Goal: Information Seeking & Learning: Learn about a topic

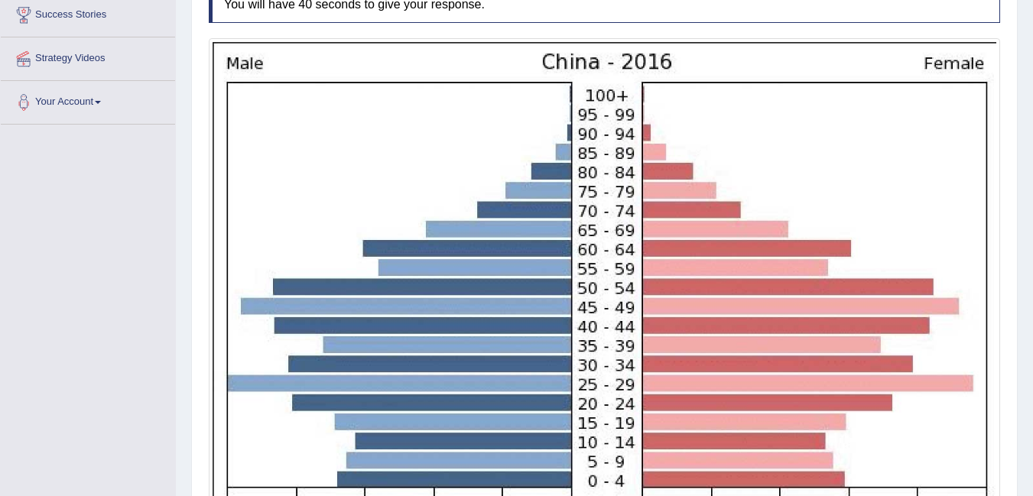
scroll to position [311, 0]
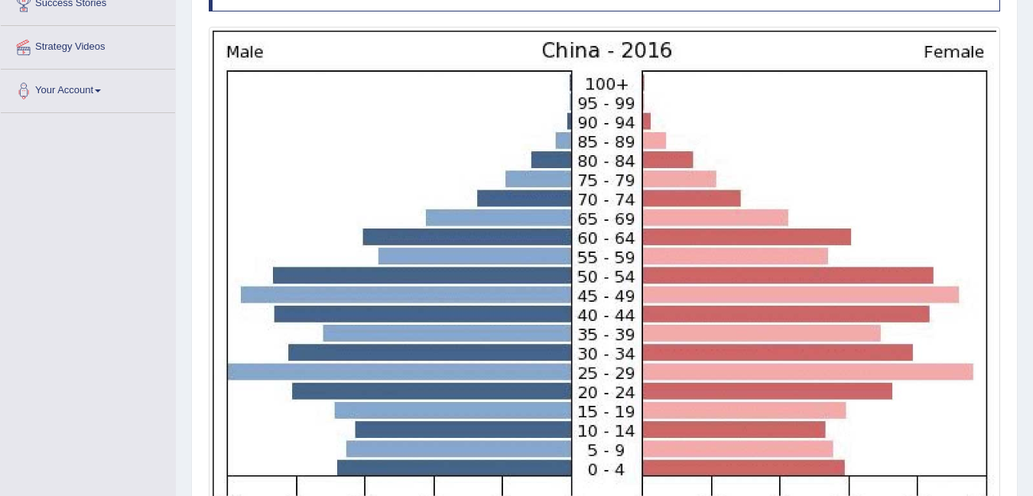
click at [990, 408] on img at bounding box center [605, 305] width 784 height 549
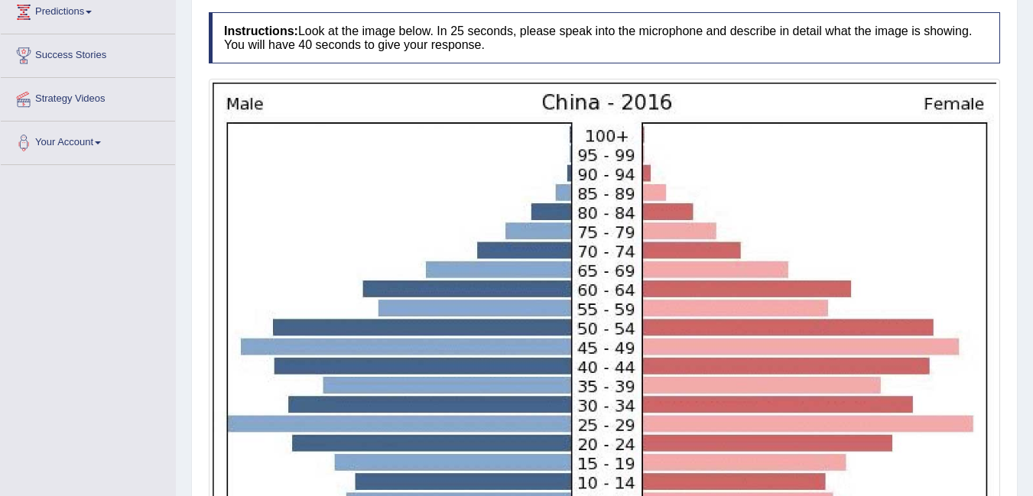
scroll to position [258, 0]
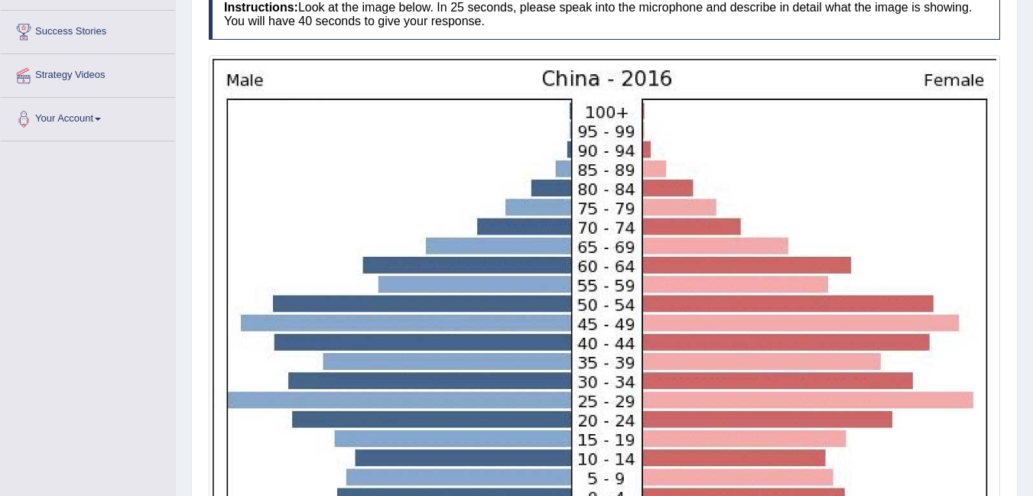
click at [920, 287] on img at bounding box center [605, 333] width 784 height 549
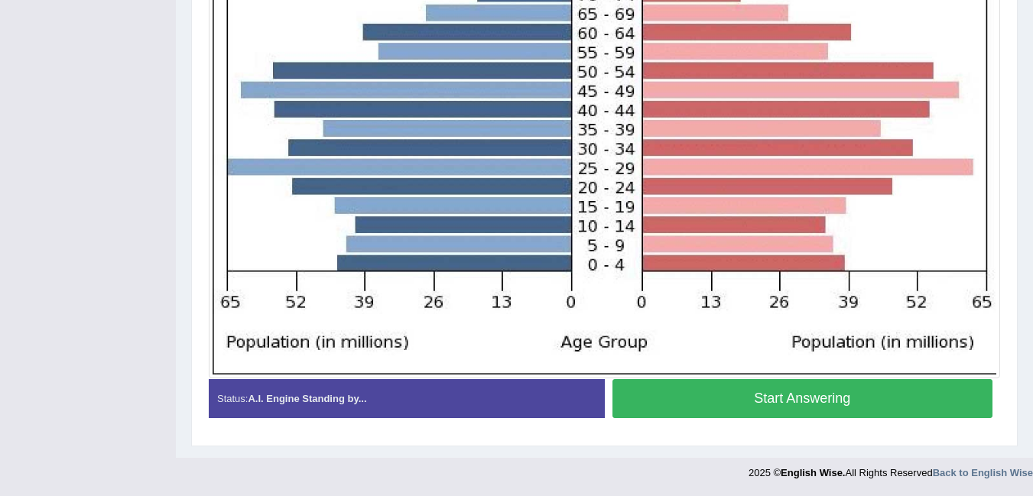
scroll to position [515, 0]
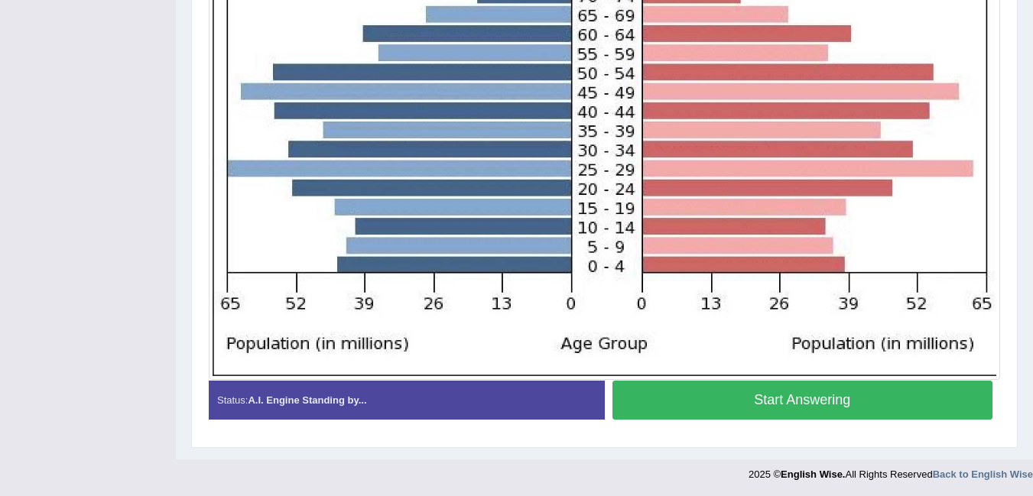
click at [882, 399] on button "Start Answering" at bounding box center [803, 400] width 381 height 39
click at [835, 409] on button "Start Answering" at bounding box center [803, 400] width 381 height 39
click at [859, 391] on button "Start Answering" at bounding box center [803, 400] width 381 height 39
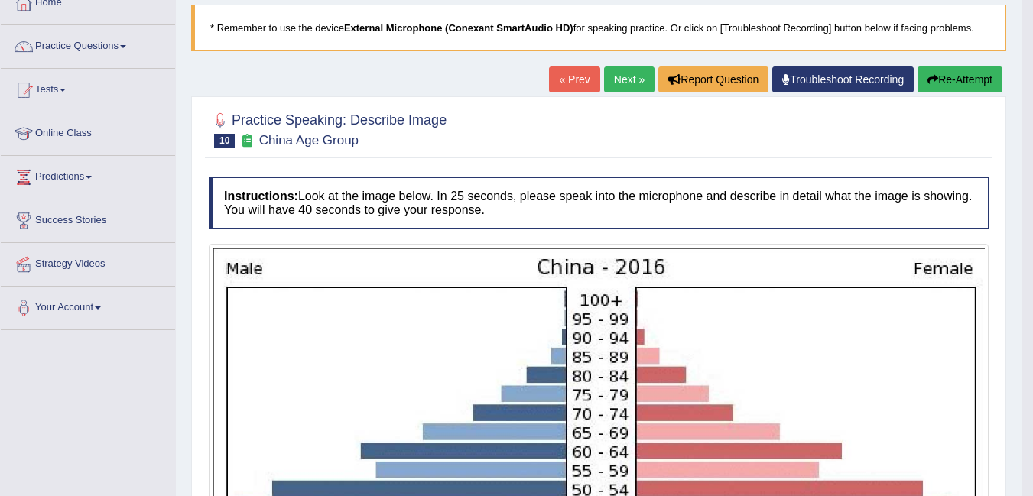
scroll to position [86, 0]
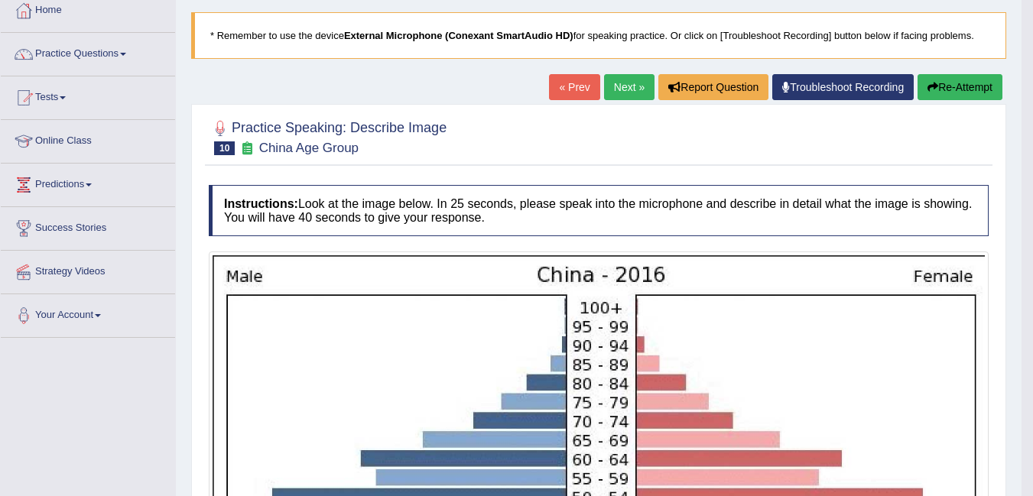
click at [961, 84] on button "Re-Attempt" at bounding box center [960, 87] width 85 height 26
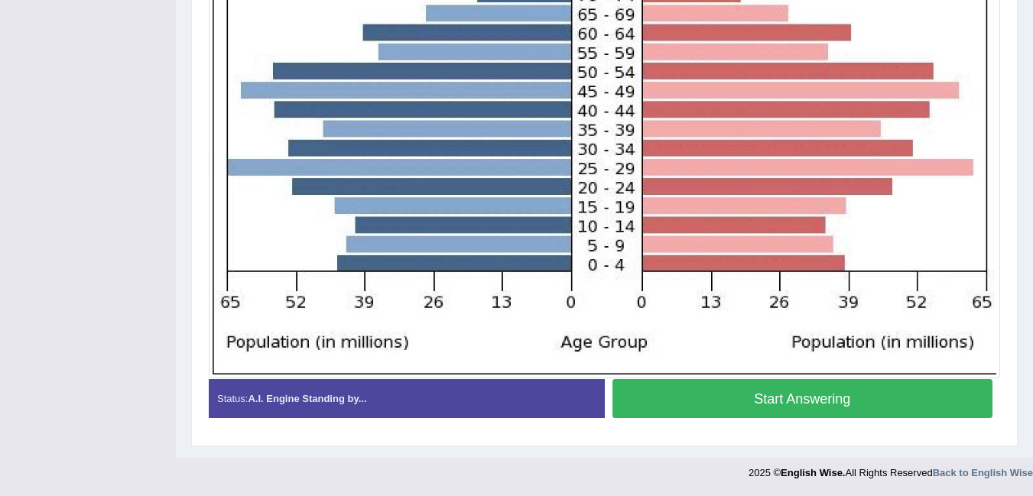
click at [882, 404] on button "Start Answering" at bounding box center [803, 398] width 381 height 39
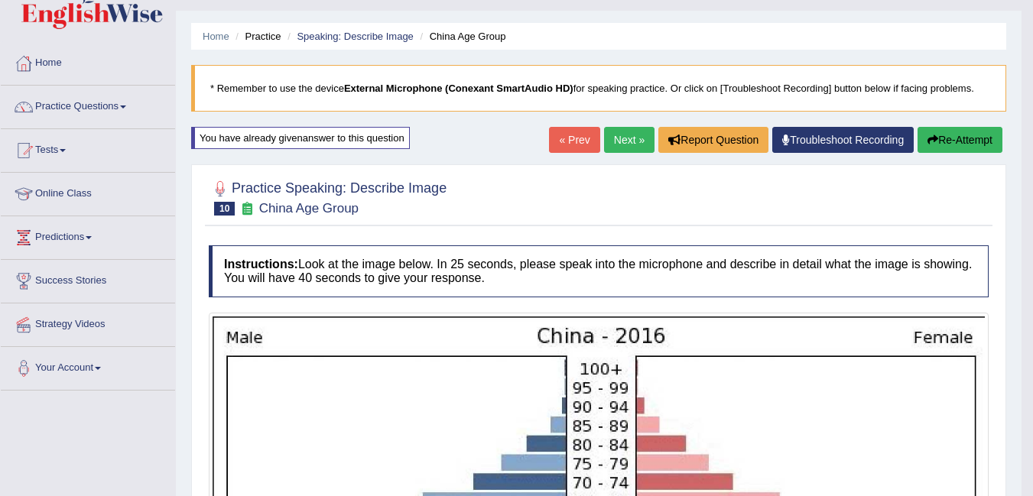
scroll to position [31, 0]
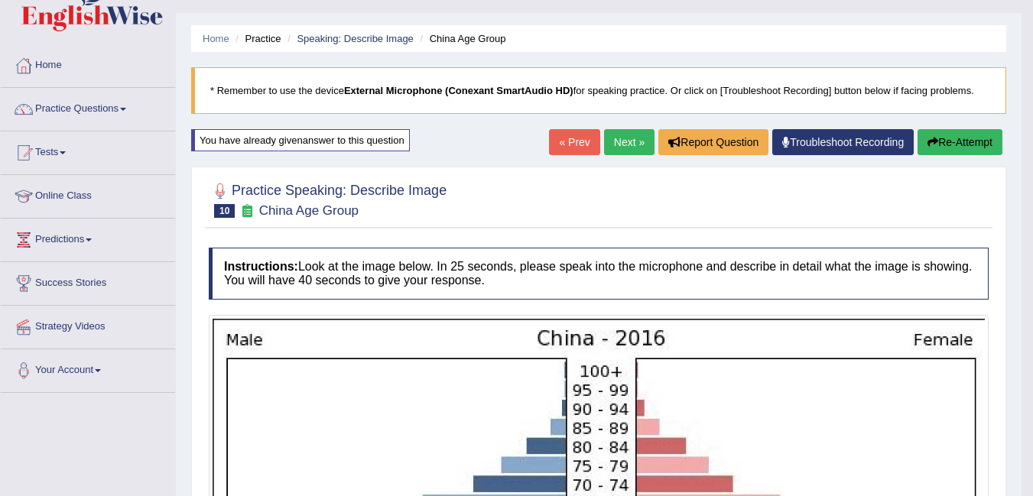
click at [962, 145] on button "Re-Attempt" at bounding box center [960, 142] width 85 height 26
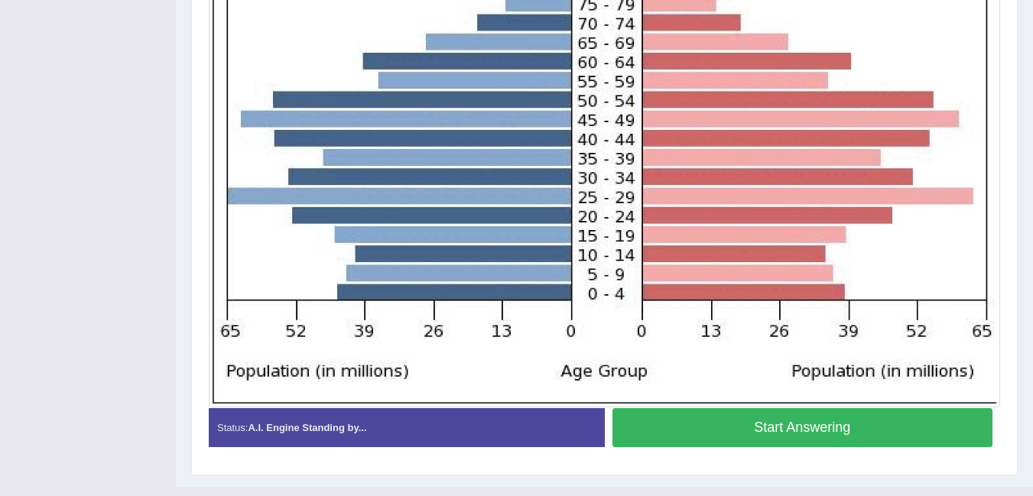
scroll to position [509, 0]
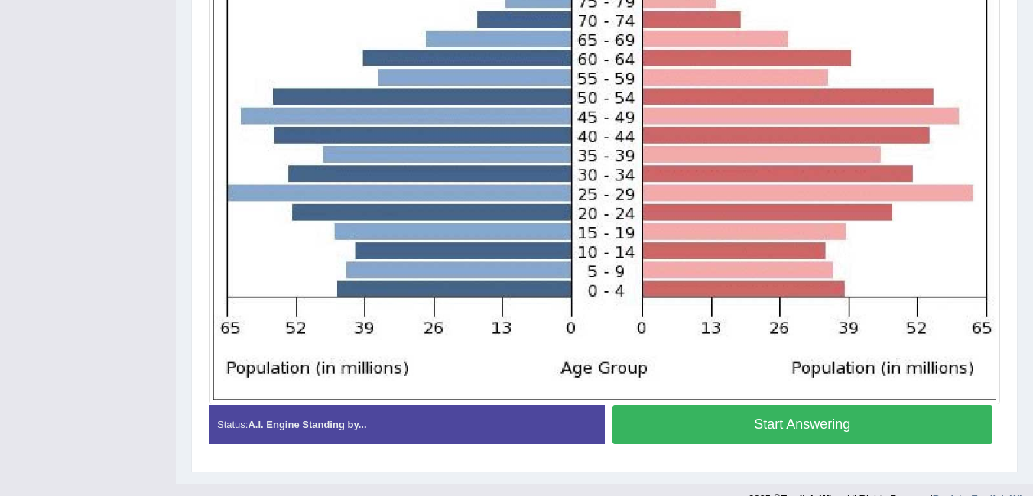
click at [866, 419] on button "Start Answering" at bounding box center [803, 424] width 381 height 39
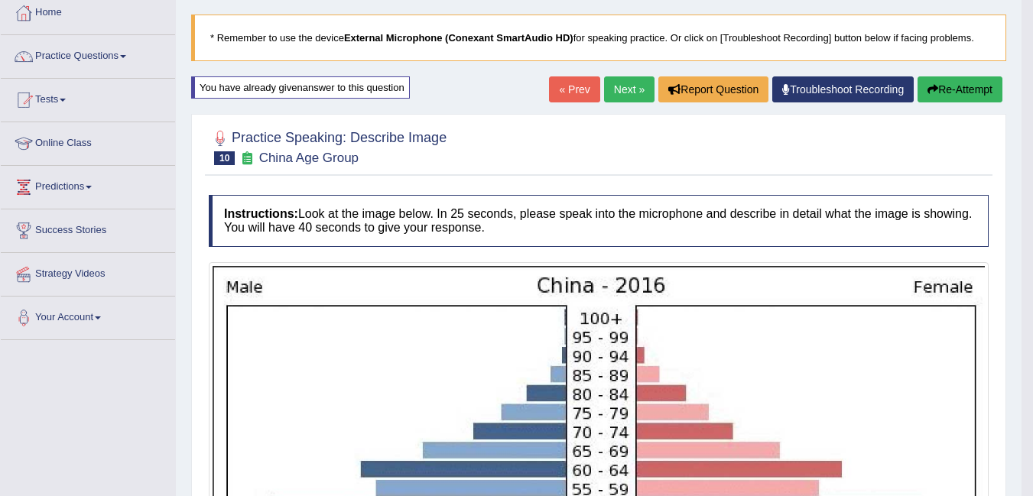
scroll to position [0, 0]
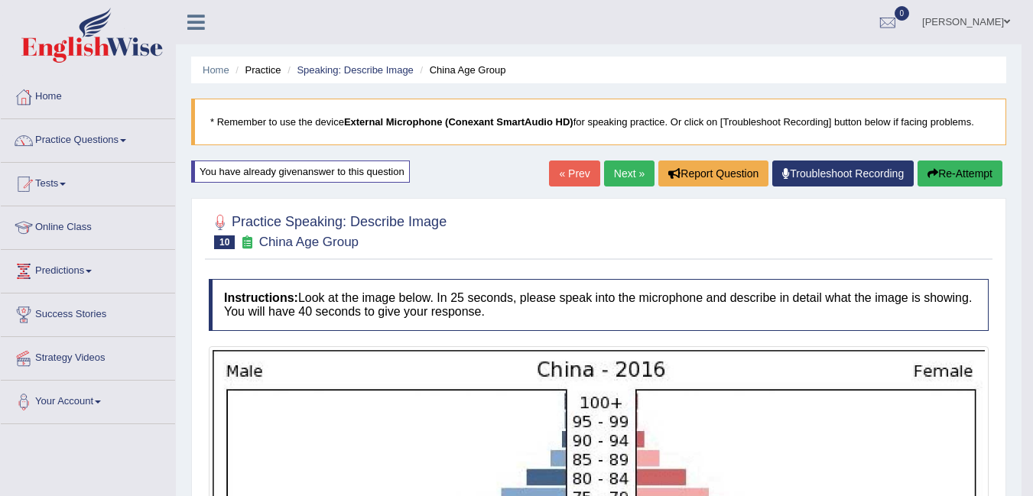
click at [950, 171] on button "Re-Attempt" at bounding box center [960, 174] width 85 height 26
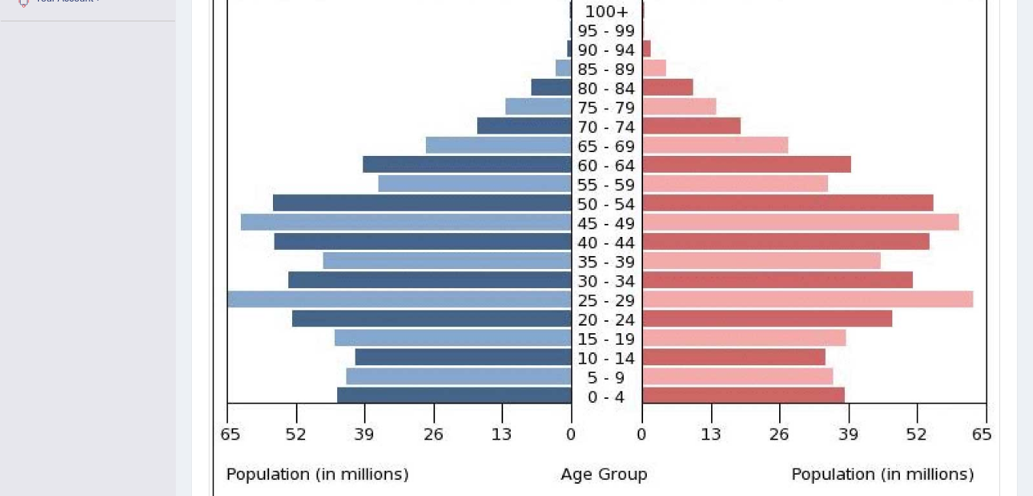
scroll to position [535, 0]
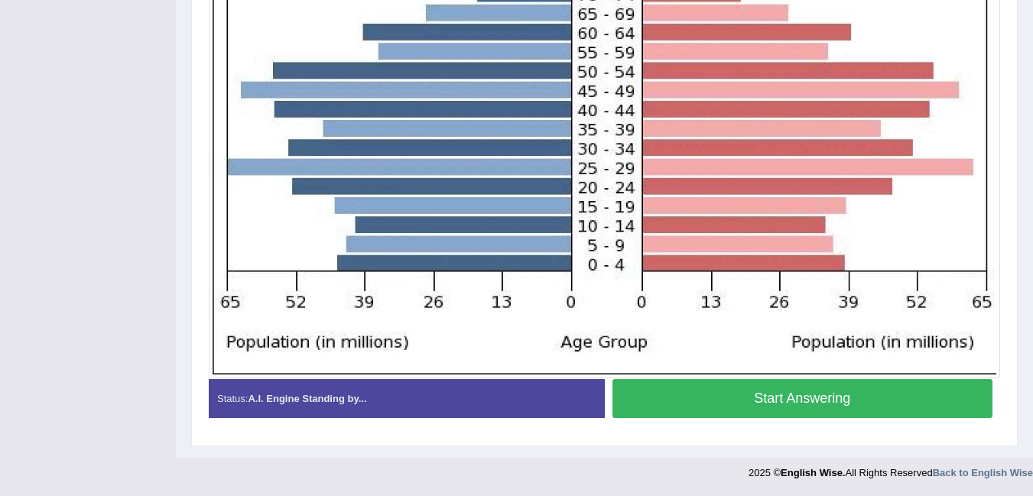
click at [863, 403] on button "Start Answering" at bounding box center [803, 398] width 381 height 39
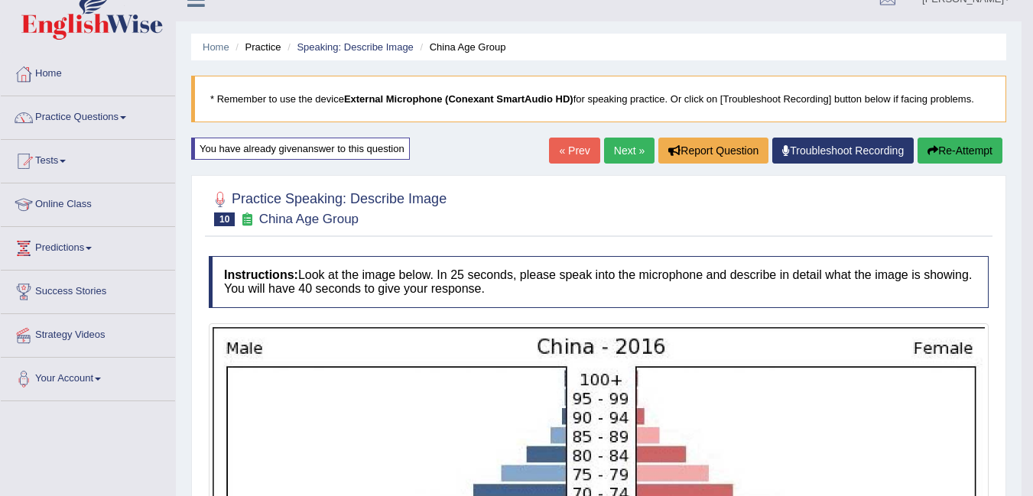
scroll to position [0, 0]
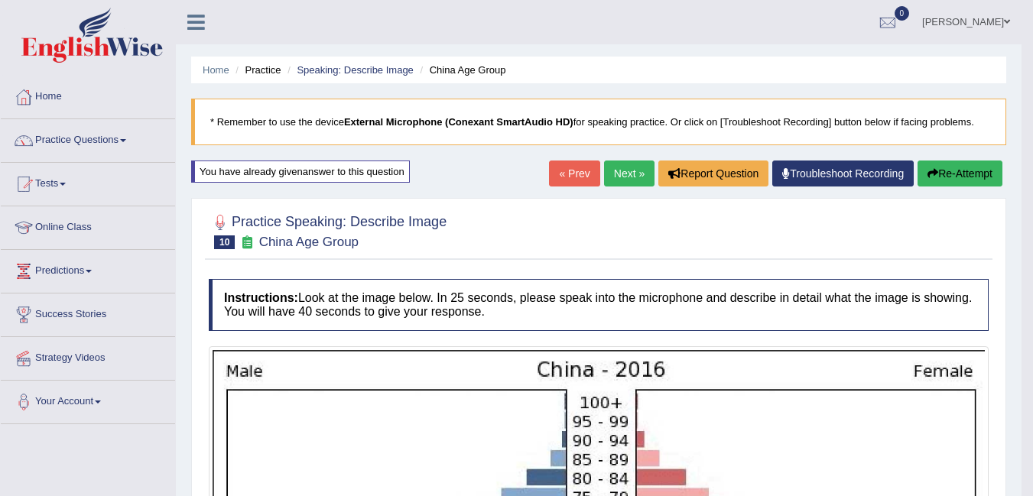
click at [610, 177] on link "Next »" at bounding box center [629, 174] width 50 height 26
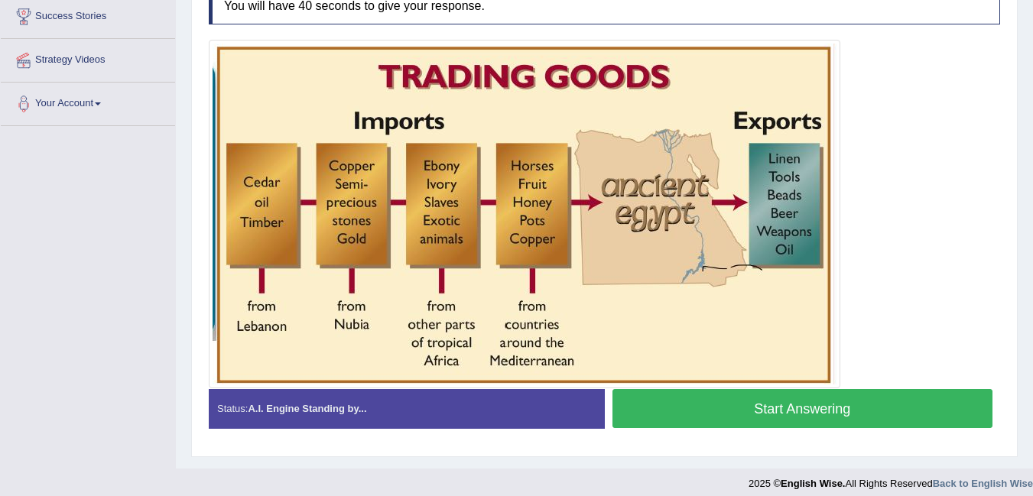
scroll to position [297, 0]
click at [721, 401] on button "Start Answering" at bounding box center [803, 409] width 381 height 39
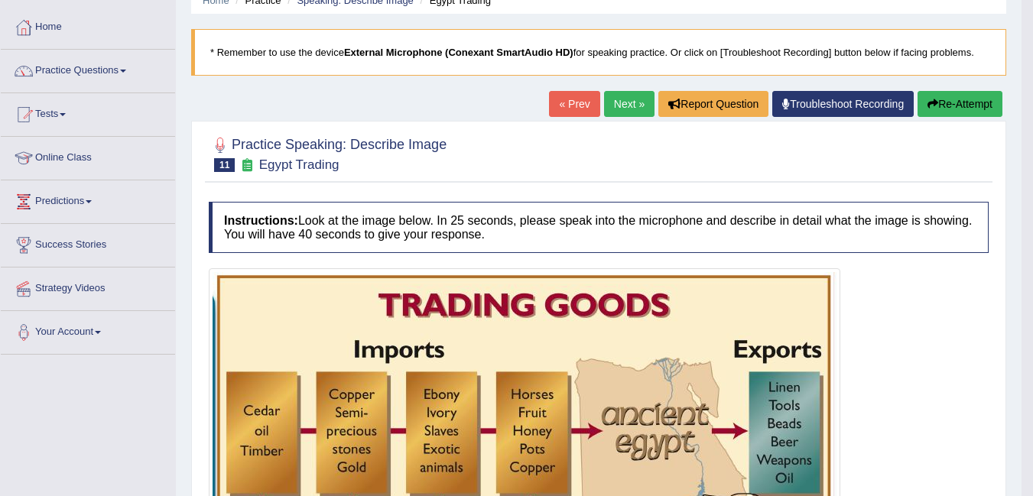
scroll to position [41, 0]
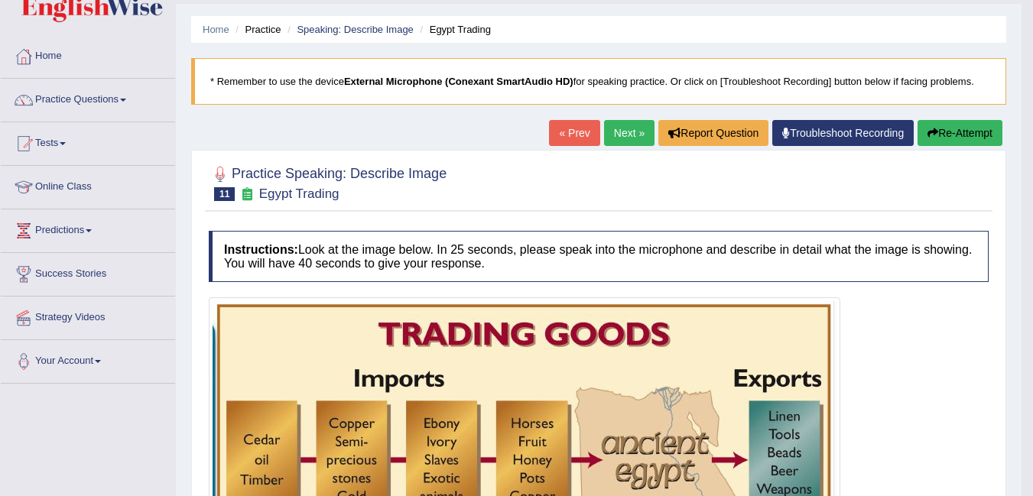
click at [959, 135] on button "Re-Attempt" at bounding box center [960, 133] width 85 height 26
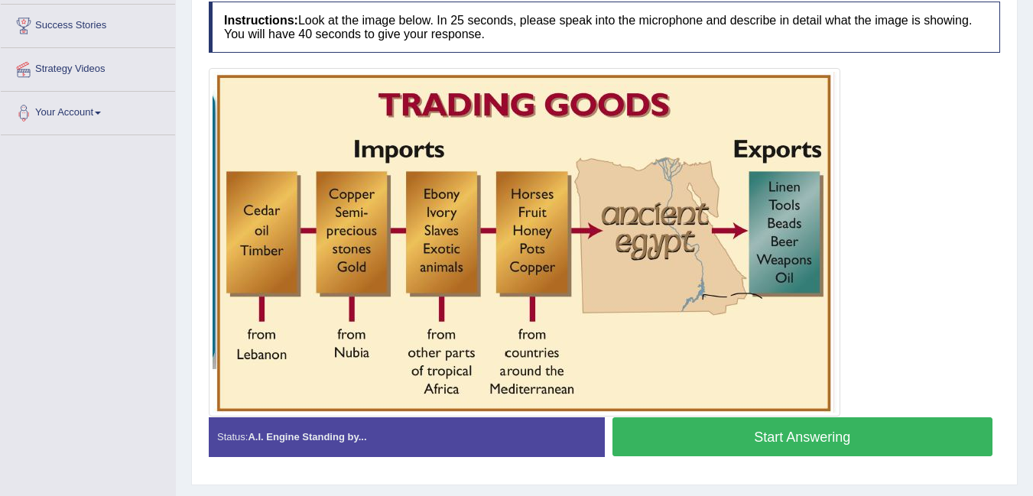
scroll to position [284, 0]
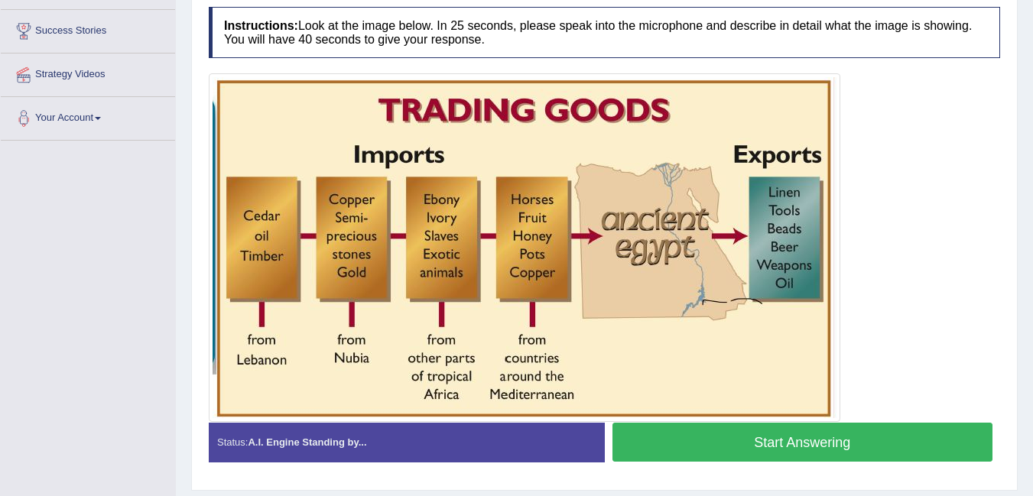
click at [822, 436] on button "Start Answering" at bounding box center [803, 442] width 381 height 39
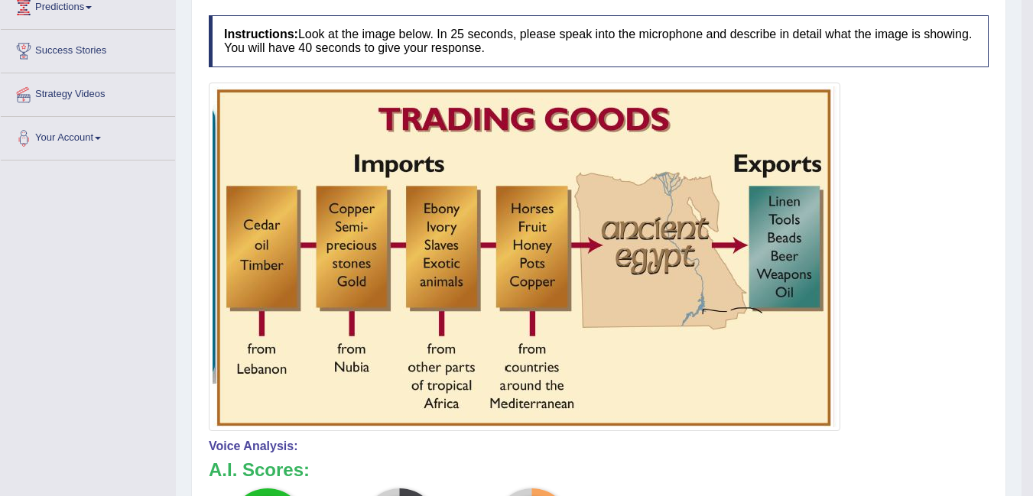
scroll to position [0, 0]
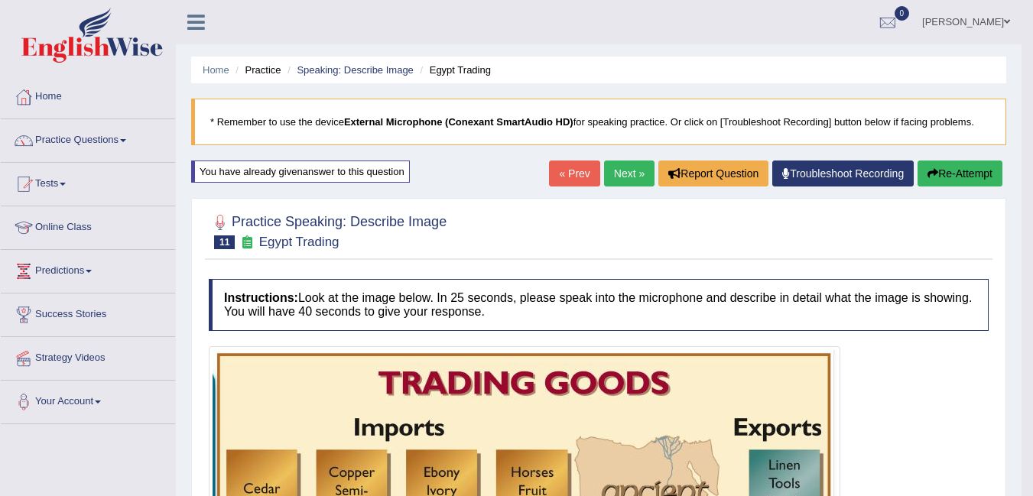
click at [616, 177] on link "Next »" at bounding box center [629, 174] width 50 height 26
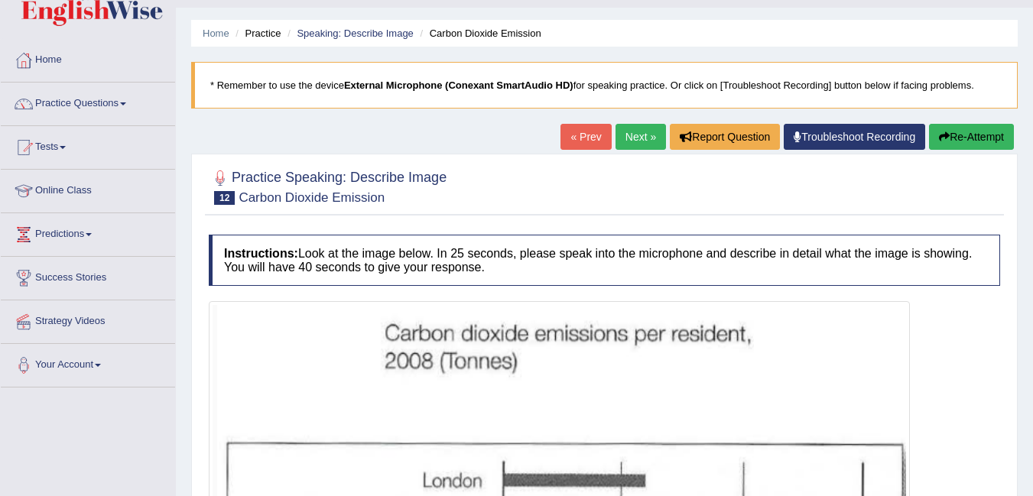
scroll to position [25, 0]
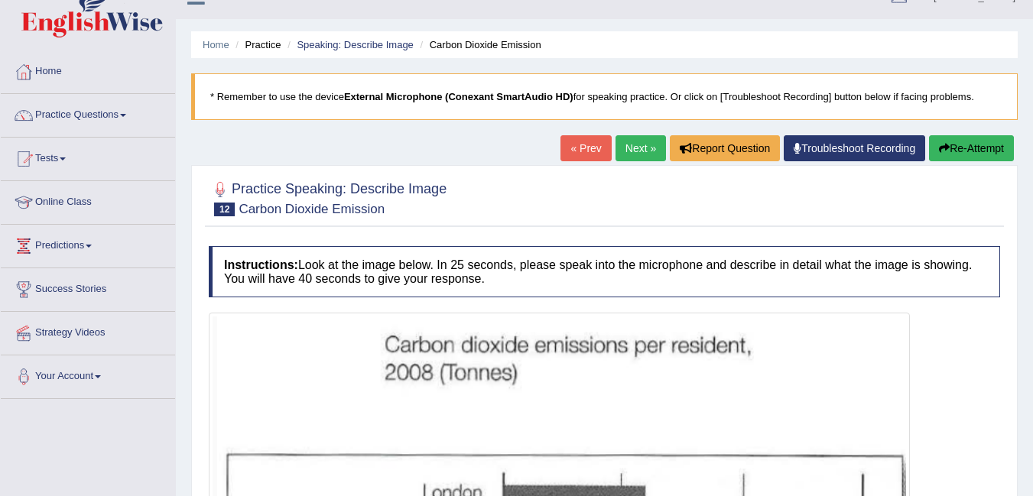
click at [84, 202] on link "Online Class" at bounding box center [88, 200] width 174 height 38
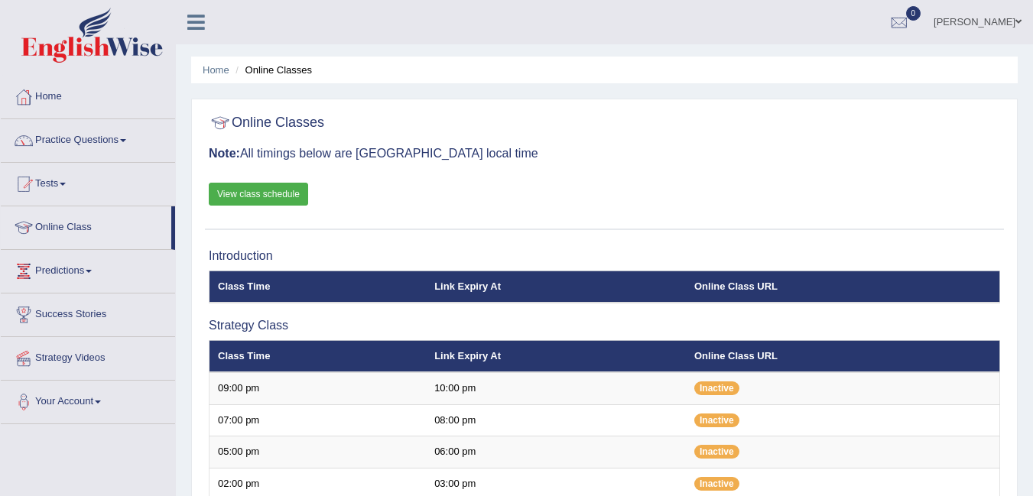
click at [948, 252] on h3 "Introduction" at bounding box center [604, 256] width 791 height 14
click at [964, 249] on h3 "Introduction" at bounding box center [604, 256] width 791 height 14
